Goal: Contribute content

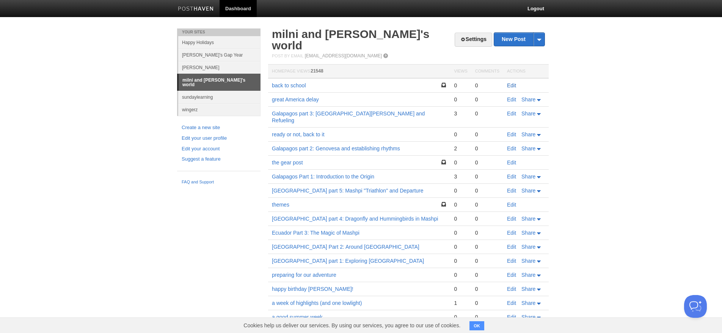
click at [512, 82] on link "Edit" at bounding box center [511, 85] width 9 height 6
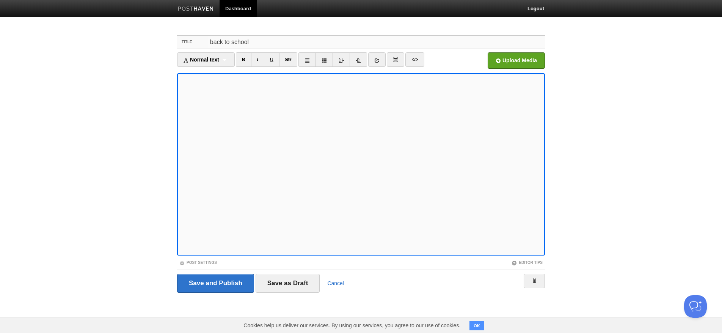
click at [277, 41] on input "back to school" at bounding box center [376, 42] width 337 height 12
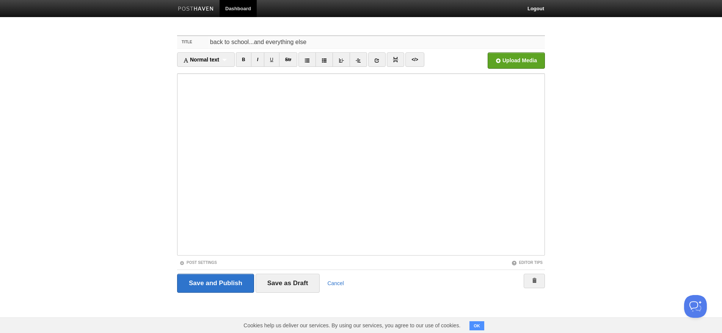
type input "back to school...and everything else"
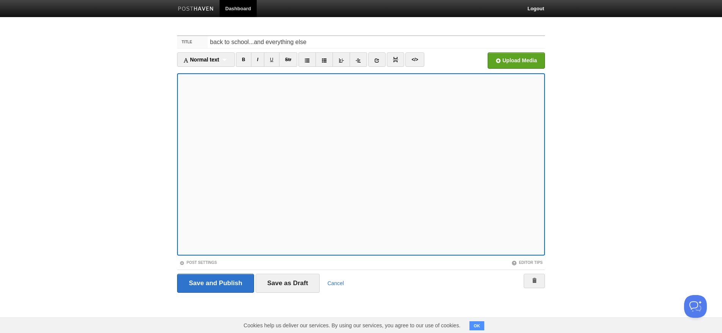
click at [471, 57] on div "Upload Media" at bounding box center [499, 62] width 92 height 21
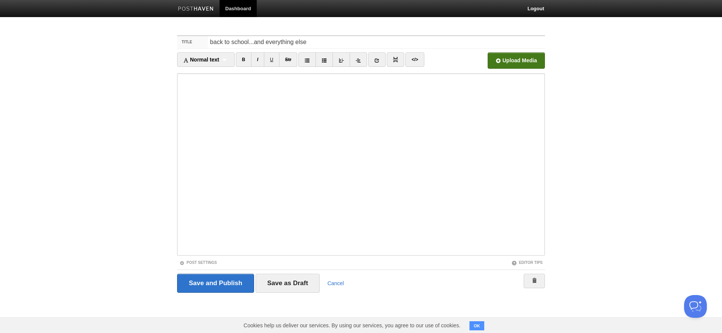
click at [513, 62] on input "file" at bounding box center [287, 62] width 574 height 39
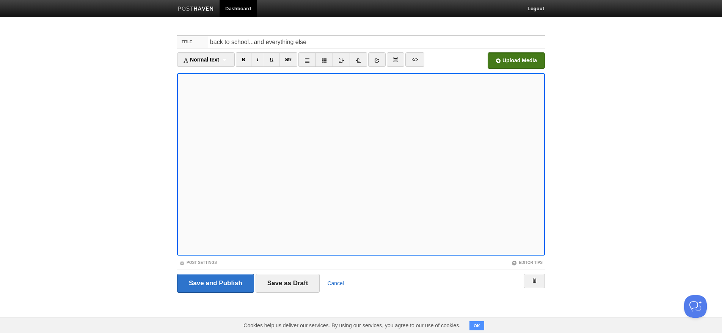
click at [516, 57] on input "file" at bounding box center [287, 62] width 574 height 39
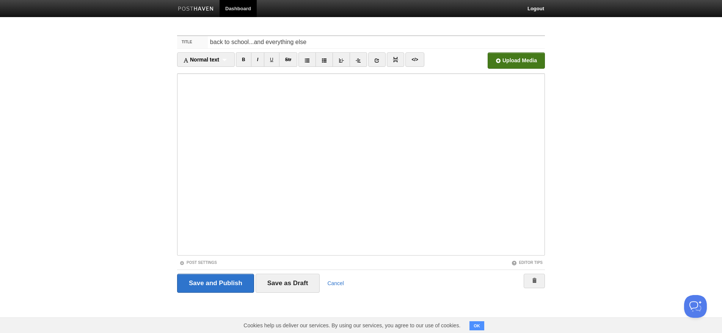
click at [508, 56] on input "file" at bounding box center [287, 62] width 574 height 39
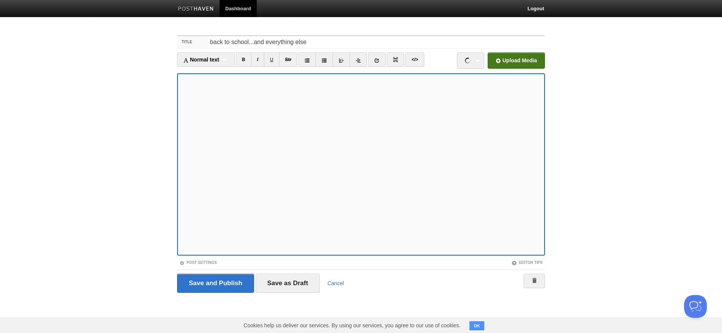
scroll to position [0, 0]
click at [508, 63] on input "file" at bounding box center [287, 62] width 574 height 39
click at [519, 59] on input "file" at bounding box center [287, 62] width 574 height 39
click at [532, 60] on input "file" at bounding box center [287, 62] width 574 height 39
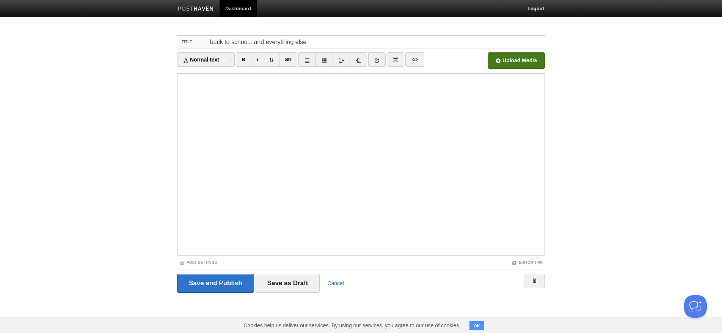
click at [516, 61] on input "file" at bounding box center [287, 62] width 574 height 39
